Goal: Transaction & Acquisition: Download file/media

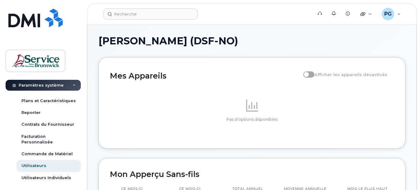
scroll to position [100, 0]
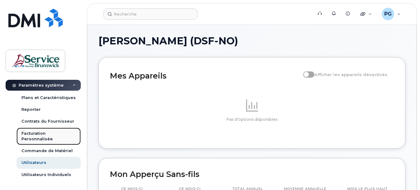
click at [38, 135] on div "Facturation Personnalisée" at bounding box center [48, 136] width 54 height 11
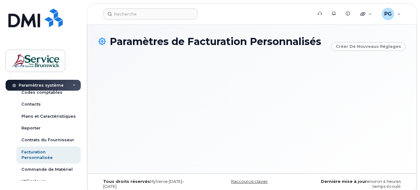
scroll to position [100, 0]
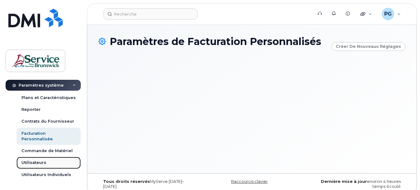
click at [48, 167] on link "Utilisateurs" at bounding box center [48, 163] width 64 height 12
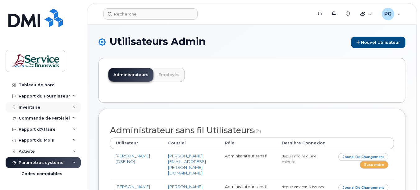
click at [34, 105] on div "Inventaire" at bounding box center [30, 107] width 22 height 5
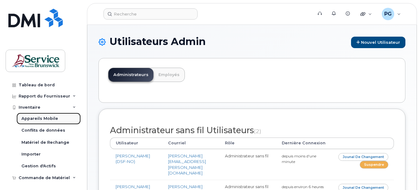
click at [35, 120] on div "Appareils Mobile" at bounding box center [39, 119] width 37 height 6
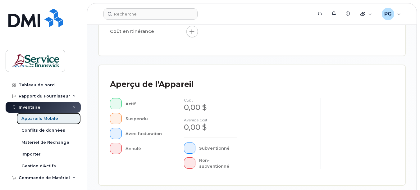
scroll to position [154, 0]
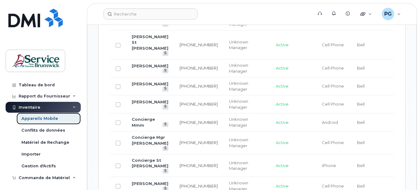
scroll to position [573, 0]
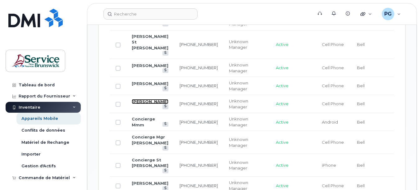
click at [137, 104] on link "Michèle O'connell" at bounding box center [150, 101] width 37 height 5
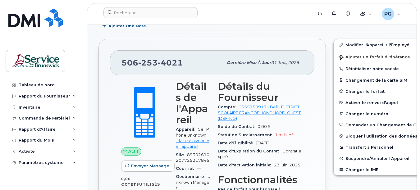
scroll to position [130, 0]
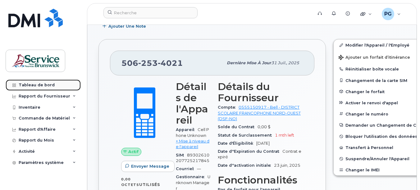
click at [38, 85] on div "Tableau de bord" at bounding box center [37, 85] width 36 height 5
click at [38, 83] on div "Tableau de bord" at bounding box center [37, 85] width 36 height 5
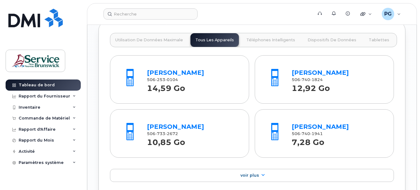
scroll to position [735, 0]
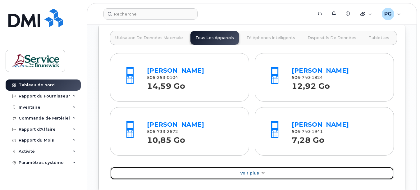
click at [241, 170] on link "Voir Plus" at bounding box center [252, 173] width 284 height 13
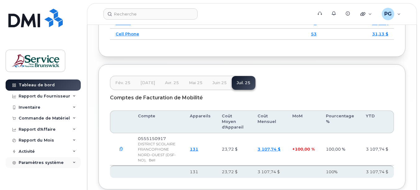
scroll to position [1358, 0]
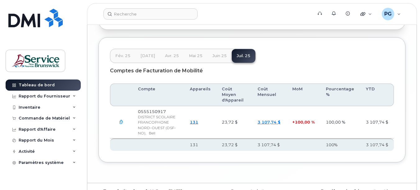
click at [272, 119] on link "3 107,74 $" at bounding box center [268, 121] width 23 height 5
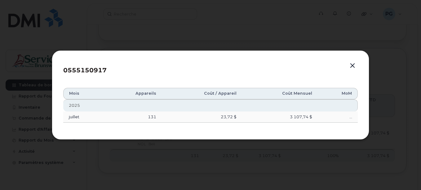
click at [351, 116] on div "..." at bounding box center [338, 117] width 29 height 6
click at [296, 114] on td "3 107,74 $" at bounding box center [280, 116] width 76 height 11
click at [350, 66] on button "button" at bounding box center [352, 65] width 9 height 9
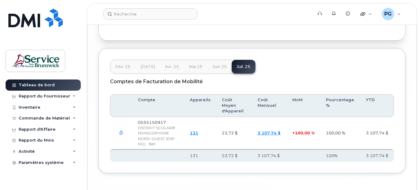
click at [119, 131] on icon "button" at bounding box center [121, 133] width 4 height 4
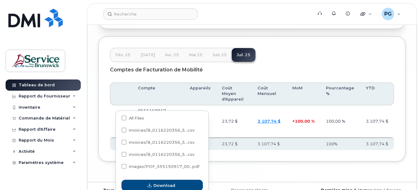
scroll to position [1364, 0]
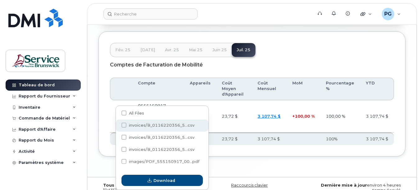
click at [143, 127] on span "invoices/B_0116220356_5...csv" at bounding box center [161, 125] width 65 height 5
click at [117, 127] on input "invoices/B_0116220356_5...csv" at bounding box center [115, 125] width 3 height 3
click at [159, 126] on span "invoices/B_0116220356_5...csv" at bounding box center [161, 125] width 65 height 5
click at [117, 126] on input "invoices/B_0116220356_5...csv" at bounding box center [115, 125] width 3 height 3
checkbox input "false"
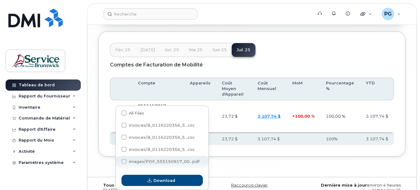
click at [149, 163] on span "images/PDF_555150917_00...pdf" at bounding box center [164, 161] width 70 height 5
click at [117, 163] on input "images/PDF_555150917_00...pdf" at bounding box center [115, 161] width 3 height 3
checkbox input "true"
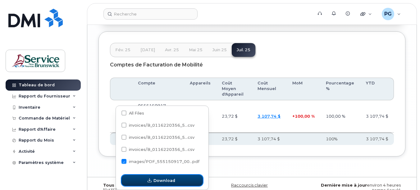
click at [152, 180] on span "button" at bounding box center [149, 181] width 6 height 6
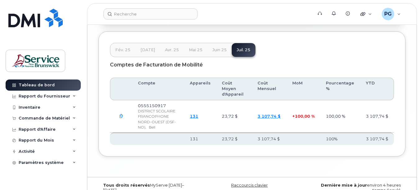
scroll to position [1358, 0]
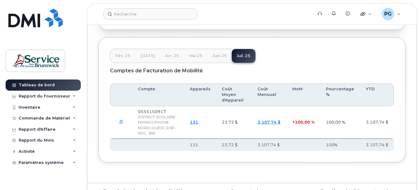
click at [120, 120] on icon "button" at bounding box center [121, 122] width 4 height 4
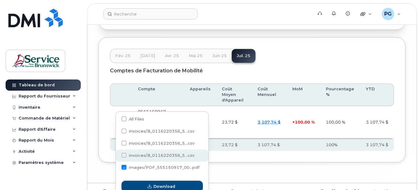
click at [147, 157] on span "invoices/B_0116220356_5...csv" at bounding box center [161, 155] width 65 height 5
click at [117, 157] on input "invoices/B_0116220356_5...csv" at bounding box center [115, 155] width 3 height 3
checkbox input "true"
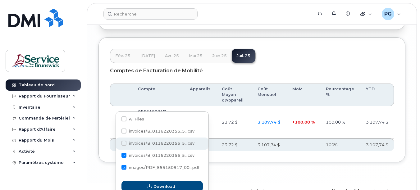
click at [149, 144] on span "invoices/B_0116220356_5...csv" at bounding box center [161, 143] width 65 height 5
click at [117, 144] on input "invoices/B_0116220356_5...csv" at bounding box center [115, 143] width 3 height 3
checkbox input "true"
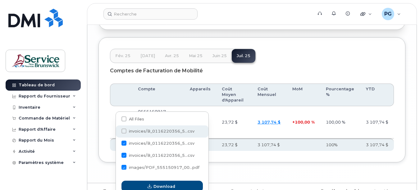
click at [150, 129] on span "invoices/B_0116220356_5...csv" at bounding box center [161, 131] width 65 height 5
click at [117, 130] on input "invoices/B_0116220356_5...csv" at bounding box center [115, 131] width 3 height 3
checkbox input "false"
checkbox input "true"
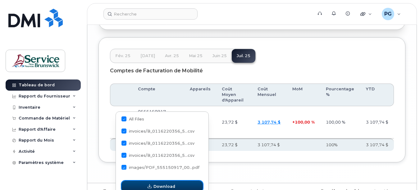
click at [161, 185] on span "Download" at bounding box center [164, 186] width 22 height 6
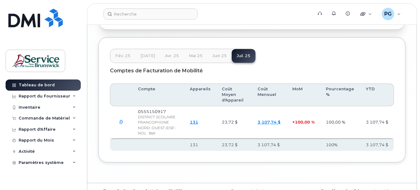
click at [123, 116] on button "button" at bounding box center [120, 121] width 11 height 11
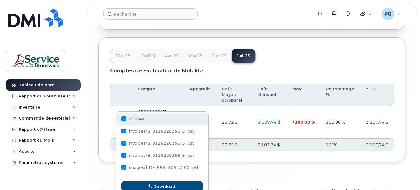
click at [124, 120] on span at bounding box center [123, 118] width 5 height 5
click at [117, 120] on input "All Files" at bounding box center [115, 119] width 3 height 3
checkbox input "false"
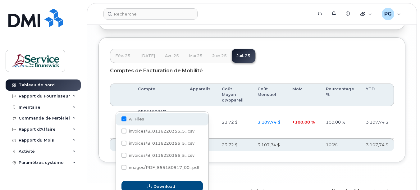
checkbox input "false"
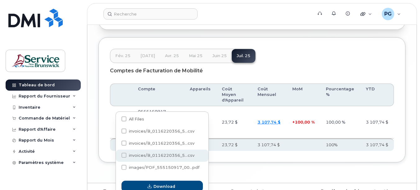
click at [135, 156] on span "invoices/B_0116220356_5...csv" at bounding box center [161, 155] width 65 height 5
click at [117, 156] on input "invoices/B_0116220356_5...csv" at bounding box center [115, 155] width 3 height 3
checkbox input "true"
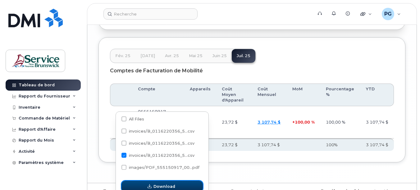
click at [151, 182] on button "Download" at bounding box center [161, 186] width 81 height 11
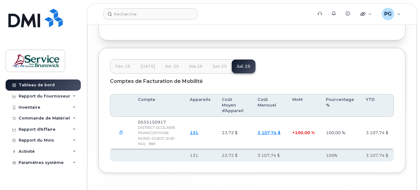
scroll to position [1348, 0]
click at [119, 130] on icon "button" at bounding box center [121, 132] width 4 height 4
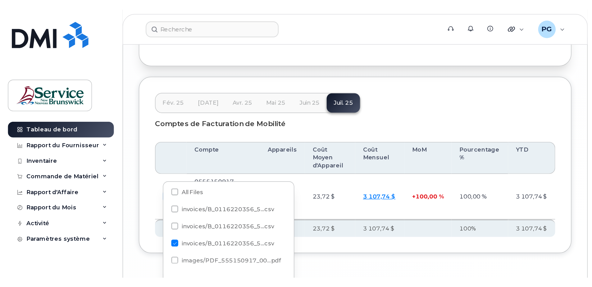
scroll to position [1267, 0]
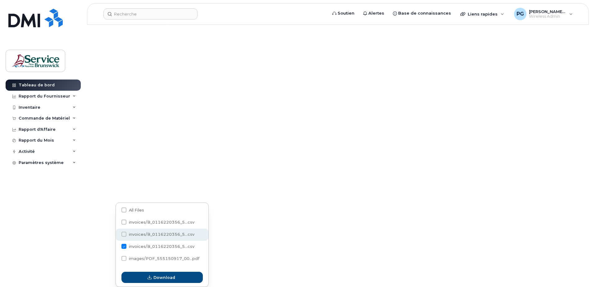
click at [136, 190] on span "invoices/B_0116220356_5...csv" at bounding box center [161, 234] width 65 height 5
click at [117, 190] on input "invoices/B_0116220356_5...csv" at bounding box center [115, 234] width 3 height 3
checkbox input "true"
click at [124, 190] on span at bounding box center [123, 246] width 5 height 5
click at [117, 190] on input "invoices/B_0116220356_5...csv" at bounding box center [115, 246] width 3 height 3
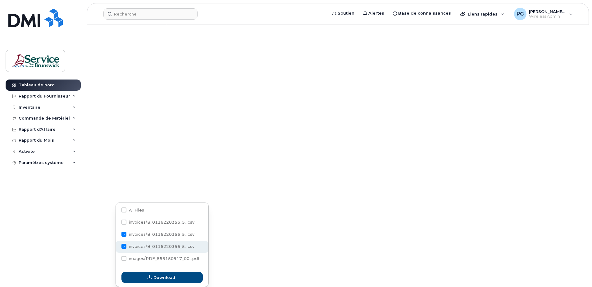
checkbox input "false"
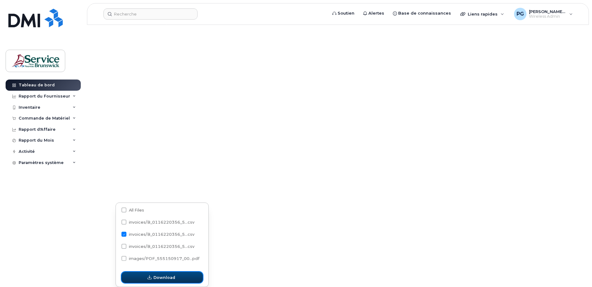
click at [147, 190] on span "button" at bounding box center [149, 277] width 6 height 6
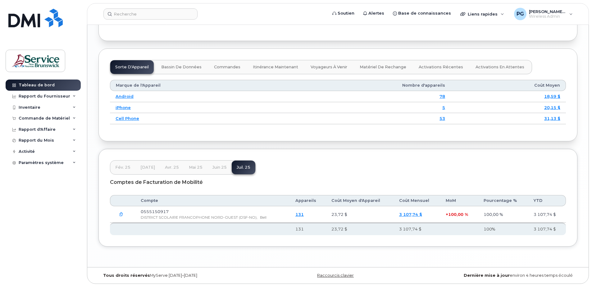
scroll to position [904, 0]
